Goal: Information Seeking & Learning: Learn about a topic

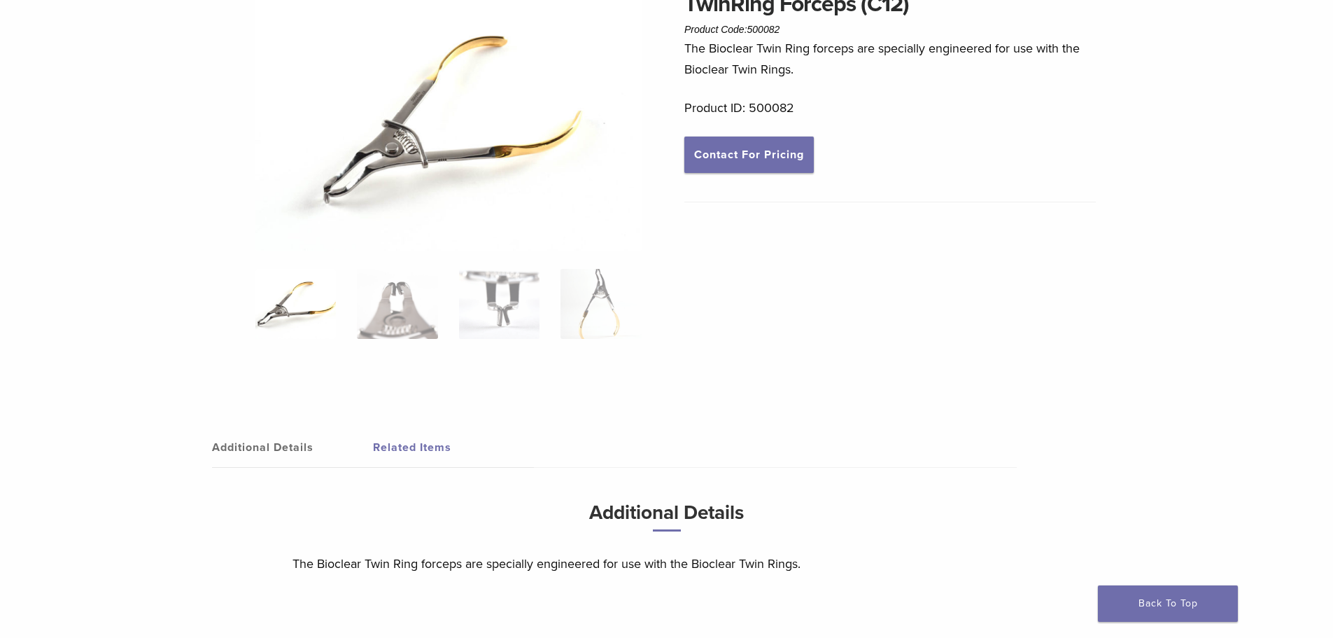
scroll to position [210, 0]
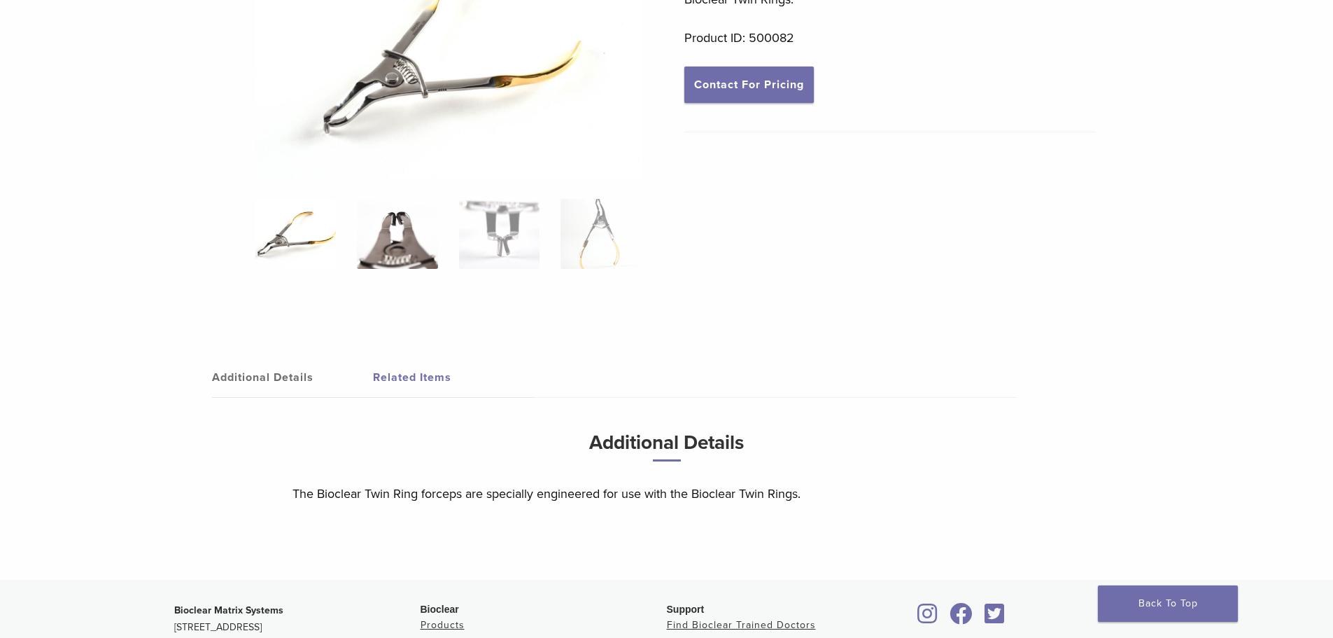
click at [410, 241] on img at bounding box center [397, 234] width 80 height 70
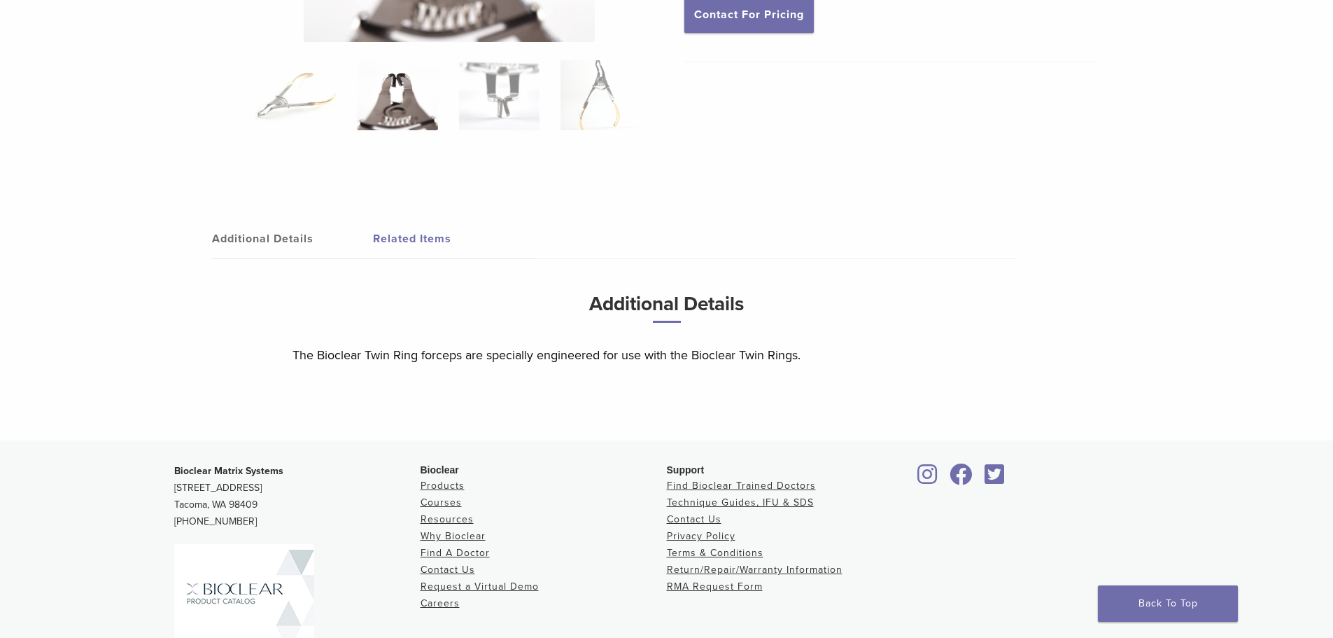
scroll to position [0, 0]
